Goal: Find specific page/section: Find specific page/section

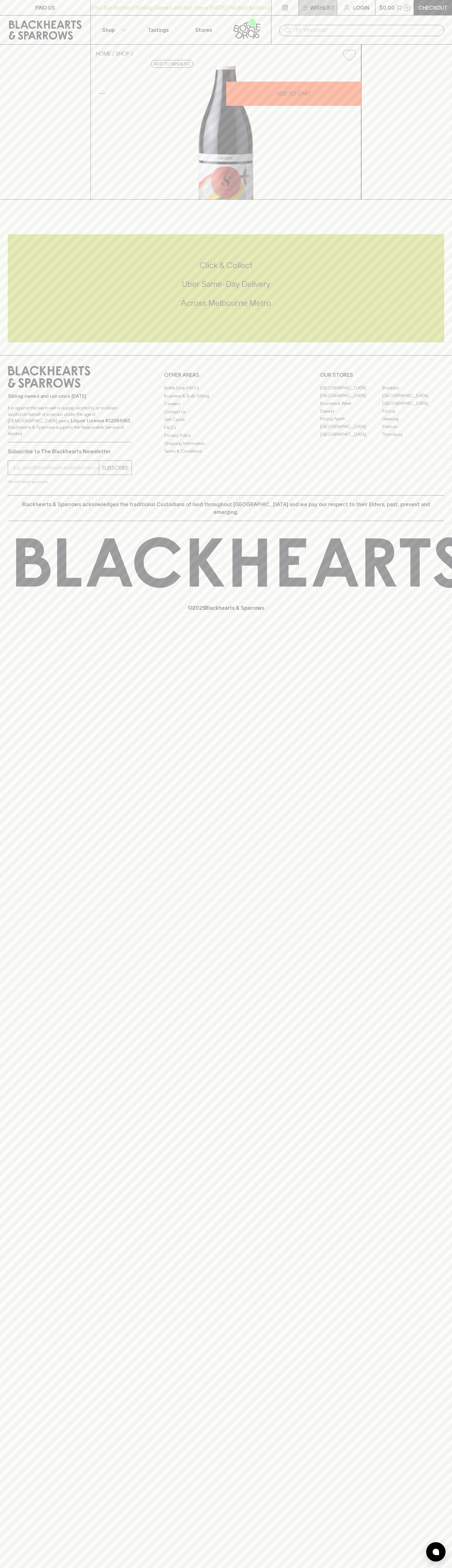
click at [319, 3] on button "Wishlist" at bounding box center [318, 7] width 38 height 16
click at [104, 1568] on html "FIND US | No Bad Bottles | Sibling Owned and Run Since 2006 | No Bad Bottles | …" at bounding box center [226, 784] width 452 height 1568
click at [12, 428] on div at bounding box center [226, 784] width 452 height 1568
click at [352, 415] on link "Elwood" at bounding box center [352, 411] width 62 height 7
